Goal: Task Accomplishment & Management: Use online tool/utility

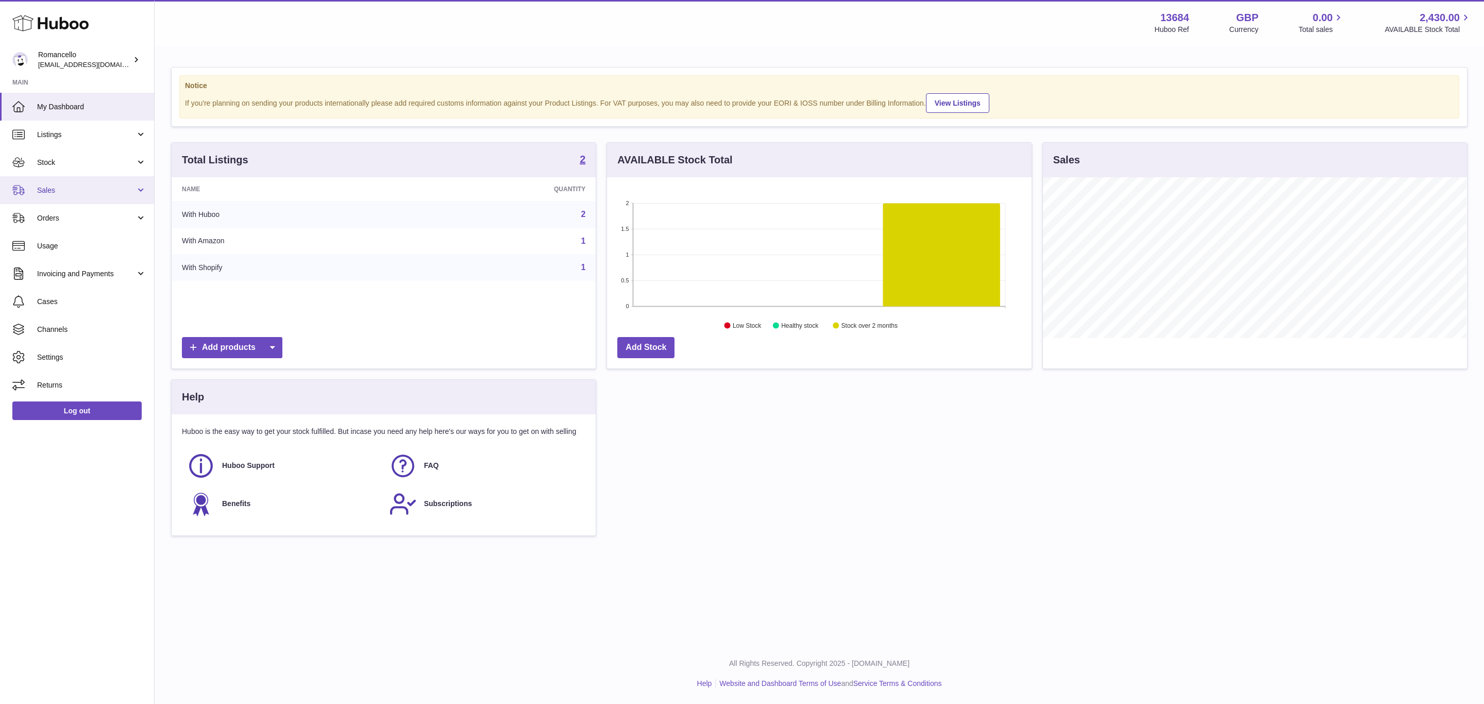
scroll to position [161, 424]
click at [46, 194] on span "Sales" at bounding box center [86, 191] width 98 height 10
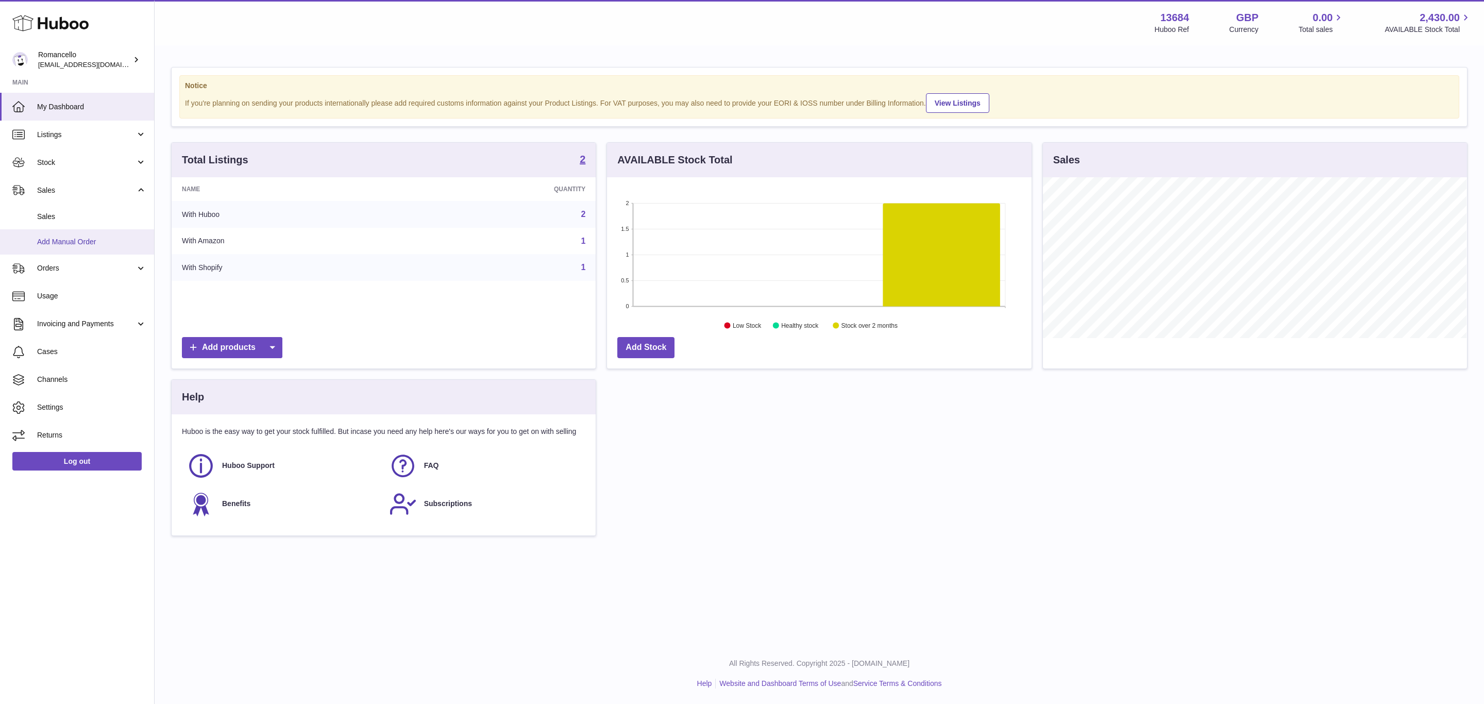
click at [70, 239] on span "Add Manual Order" at bounding box center [91, 242] width 109 height 10
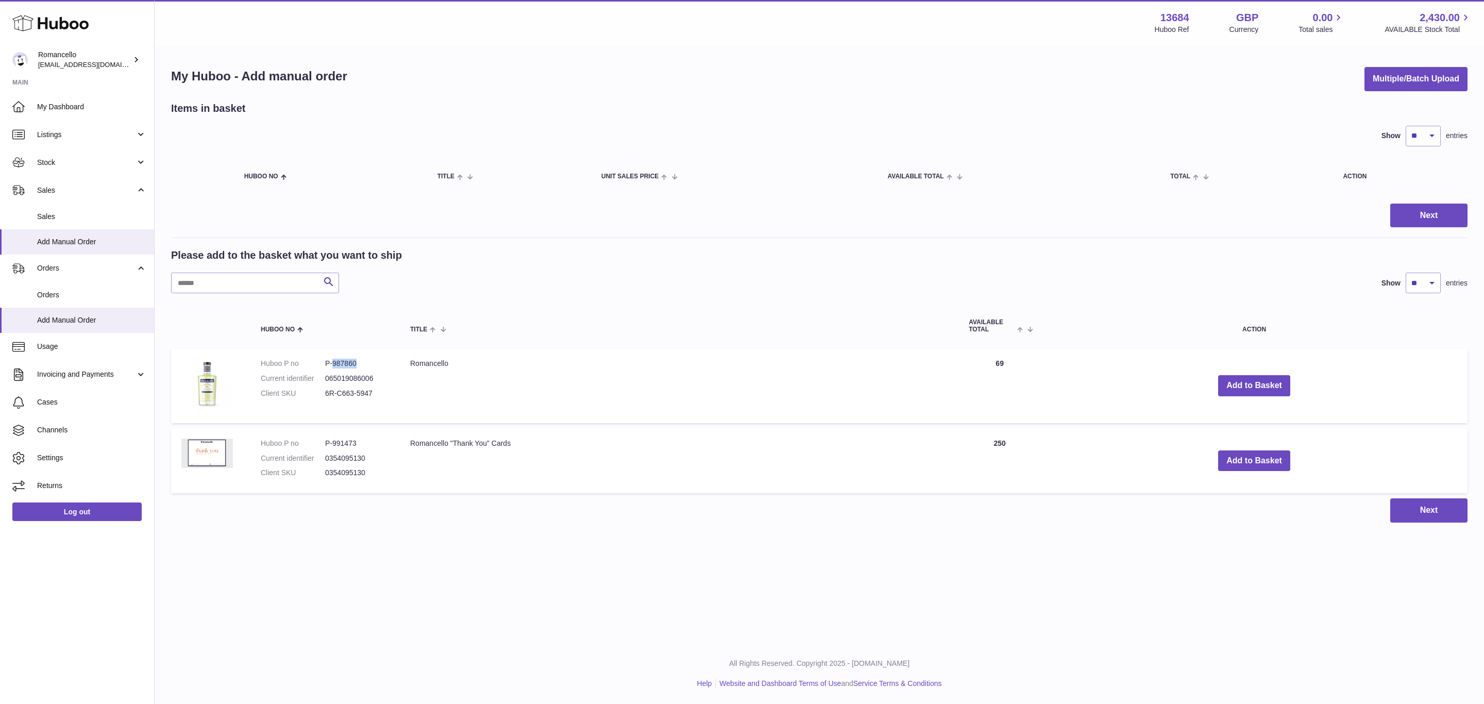
drag, startPoint x: 372, startPoint y: 358, endPoint x: 331, endPoint y: 366, distance: 41.1
click at [331, 366] on dl "Huboo P no P-987860 Current identifier 065019086006 Client SKU 6R-C663-5947" at bounding box center [325, 381] width 129 height 45
copy dd "987860"
